Goal: Task Accomplishment & Management: Complete application form

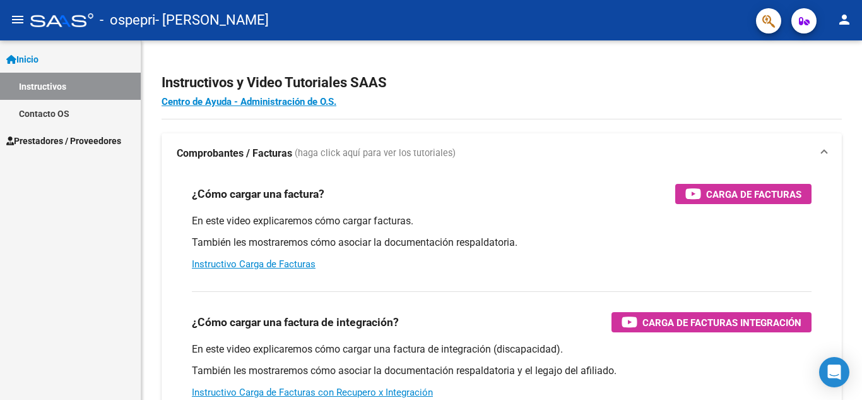
click at [79, 145] on span "Prestadores / Proveedores" at bounding box center [63, 141] width 115 height 14
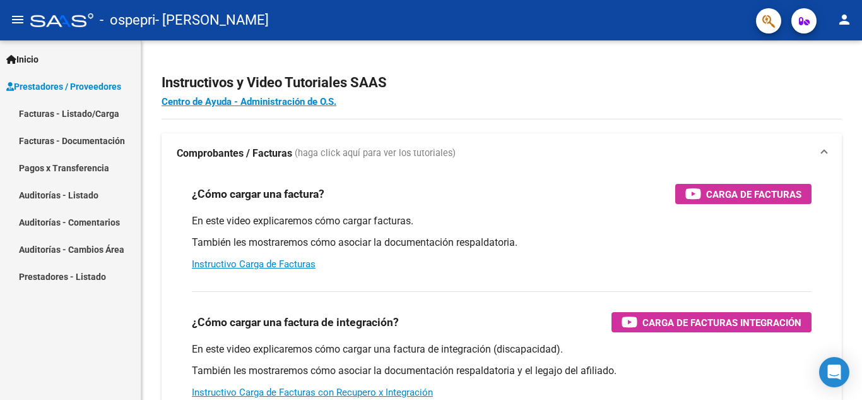
click at [80, 109] on link "Facturas - Listado/Carga" at bounding box center [70, 113] width 141 height 27
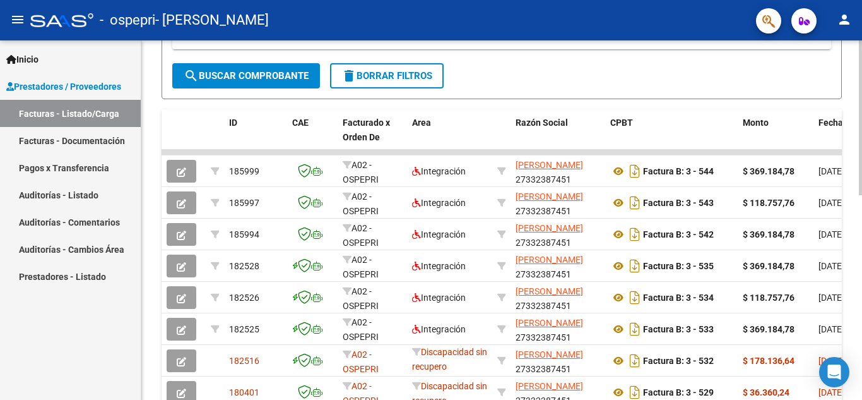
scroll to position [473, 0]
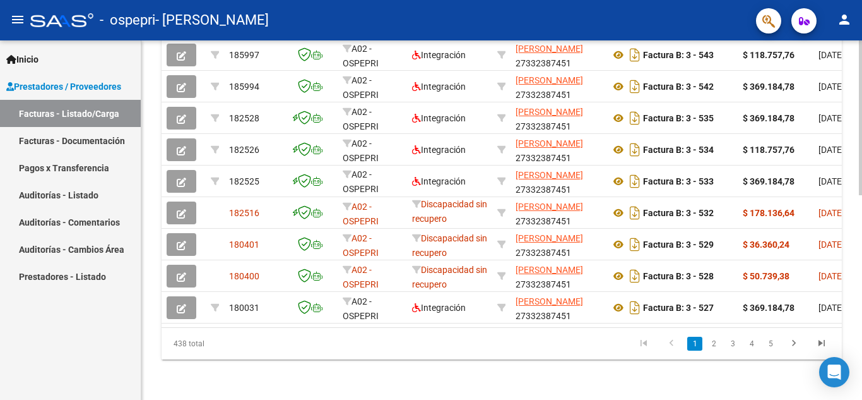
click at [852, 340] on div at bounding box center [860, 322] width 3 height 155
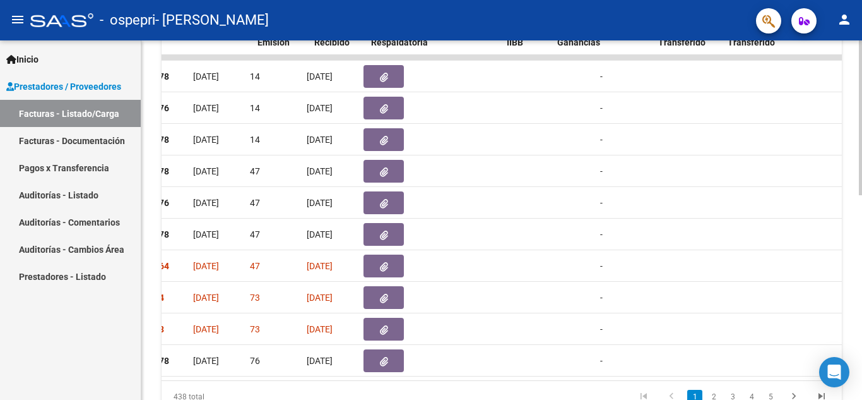
scroll to position [0, 618]
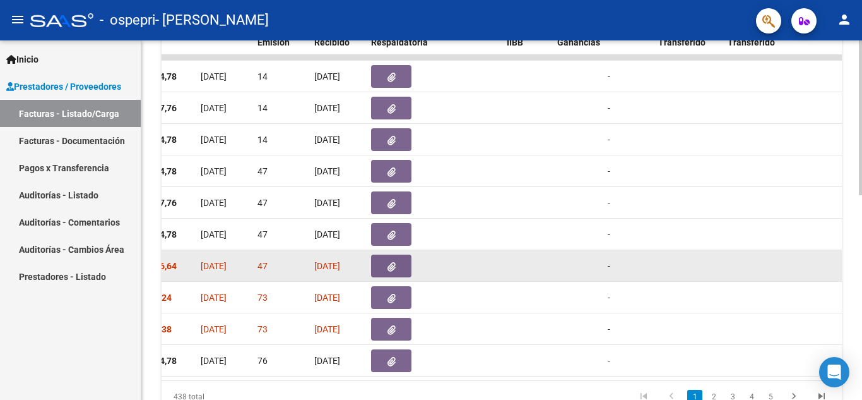
click at [392, 264] on icon "button" at bounding box center [392, 266] width 8 height 9
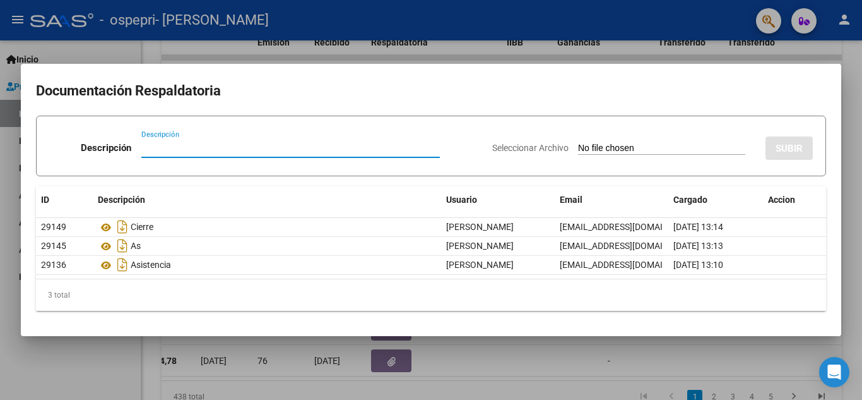
click at [321, 157] on div "Descripción" at bounding box center [290, 147] width 299 height 19
click at [321, 151] on input "Descripción" at bounding box center [290, 147] width 299 height 11
type input "M"
type input "NOTA DE CREDITO"
click at [670, 143] on input "Seleccionar Archivo" at bounding box center [661, 149] width 167 height 12
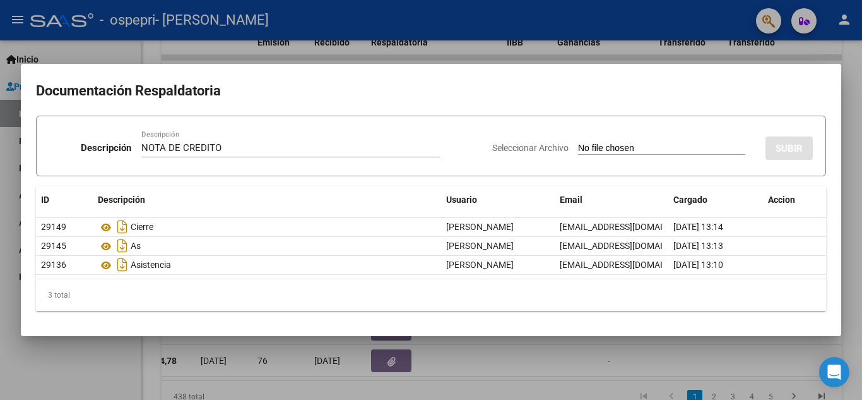
type input "C:\fakepath\27332387451_008_00003_00000005.pdf"
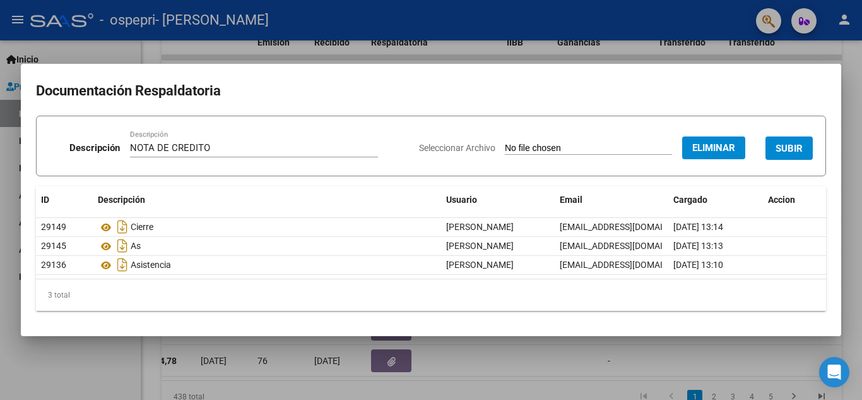
click at [781, 148] on span "SUBIR" at bounding box center [789, 148] width 27 height 11
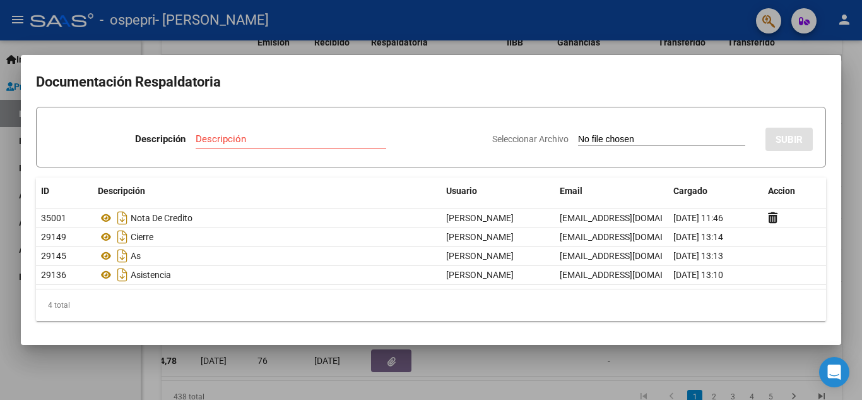
click at [307, 74] on h2 "Documentación Respaldatoria" at bounding box center [431, 82] width 790 height 24
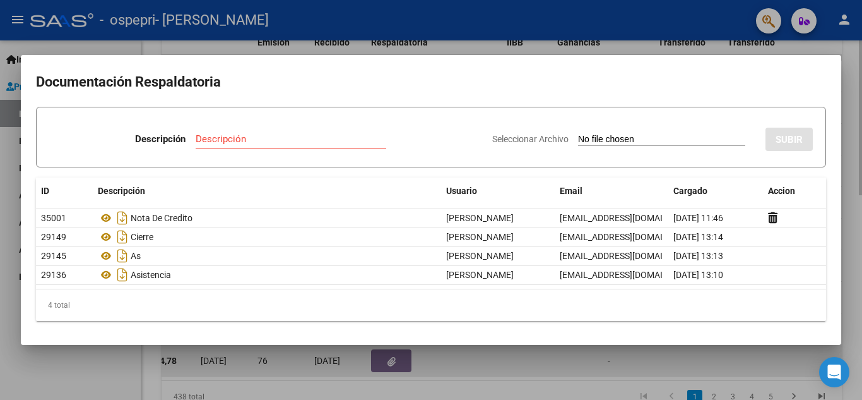
click at [465, 360] on div at bounding box center [431, 200] width 862 height 400
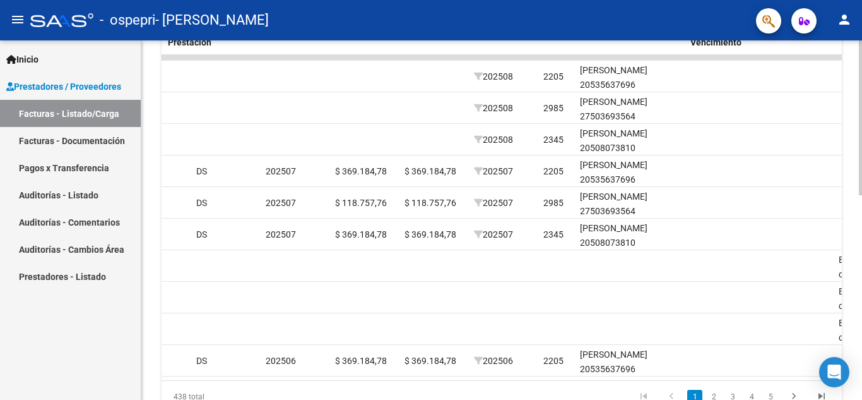
scroll to position [0, 1662]
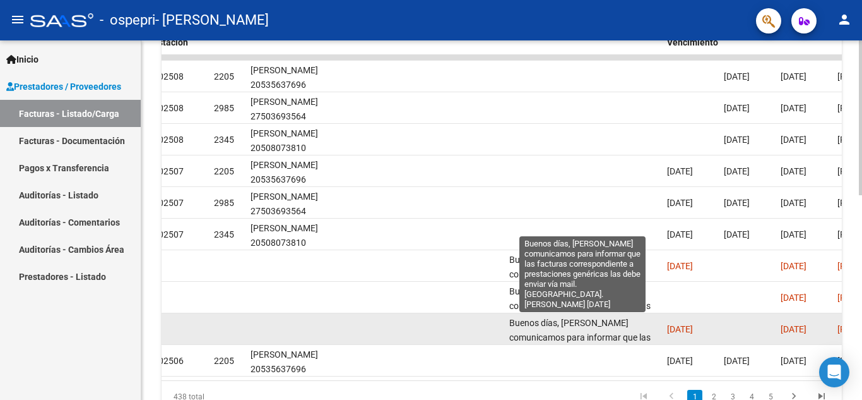
click at [605, 332] on span "Buenos días, [PERSON_NAME] comunicamos para informar que las facturas correspon…" at bounding box center [583, 358] width 148 height 82
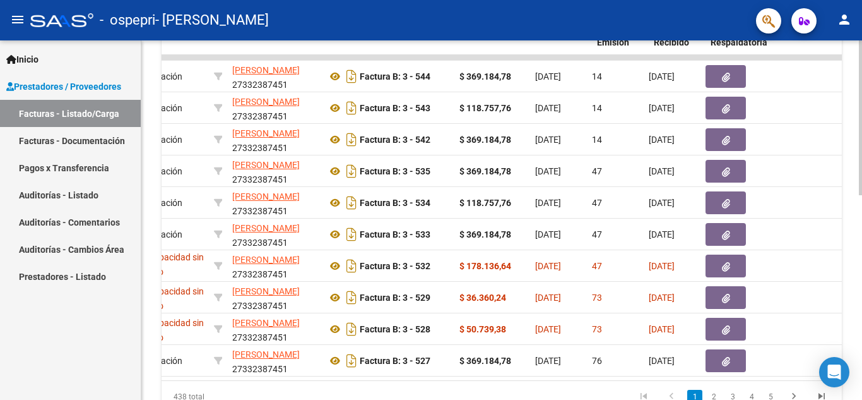
scroll to position [0, 0]
